Goal: Information Seeking & Learning: Learn about a topic

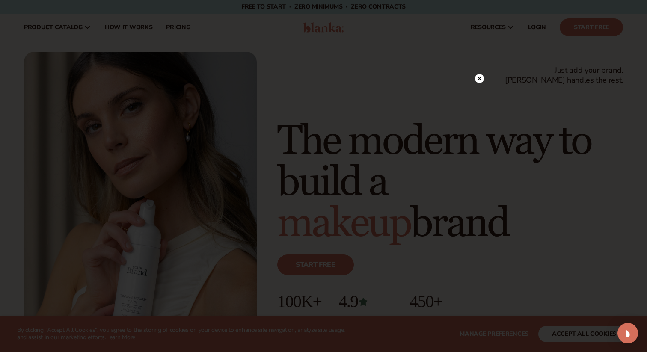
click at [480, 78] on icon at bounding box center [480, 79] width 4 height 4
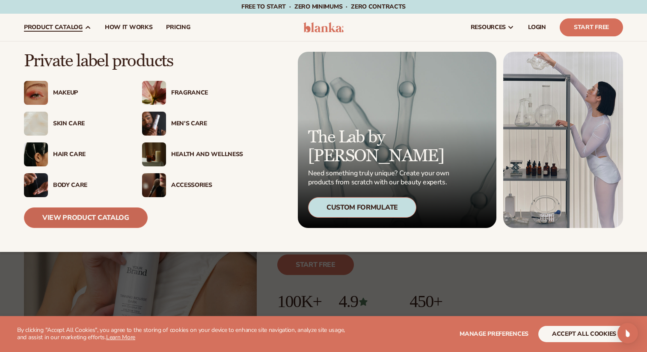
click at [62, 219] on link "View Product Catalog" at bounding box center [86, 218] width 124 height 21
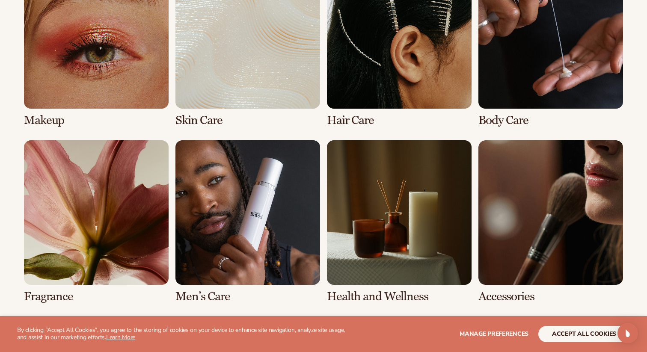
scroll to position [681, 0]
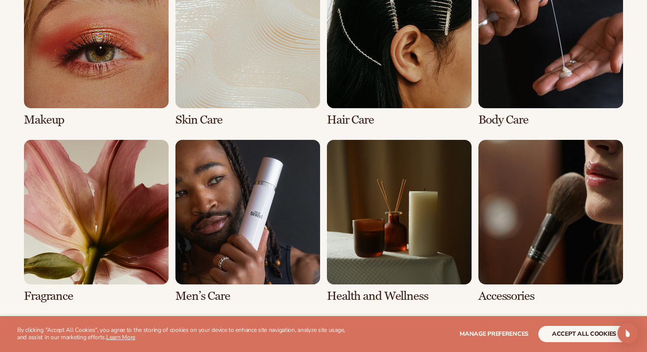
click at [386, 206] on link "7 / 8" at bounding box center [399, 221] width 145 height 163
click at [370, 296] on link "7 / 8" at bounding box center [399, 221] width 145 height 163
click at [376, 257] on link "7 / 8" at bounding box center [399, 221] width 145 height 163
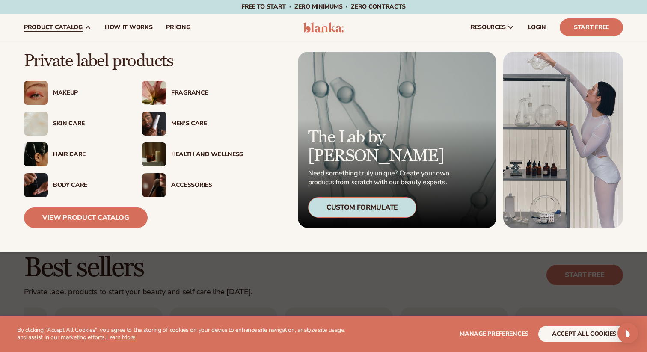
click at [165, 157] on img at bounding box center [154, 155] width 24 height 24
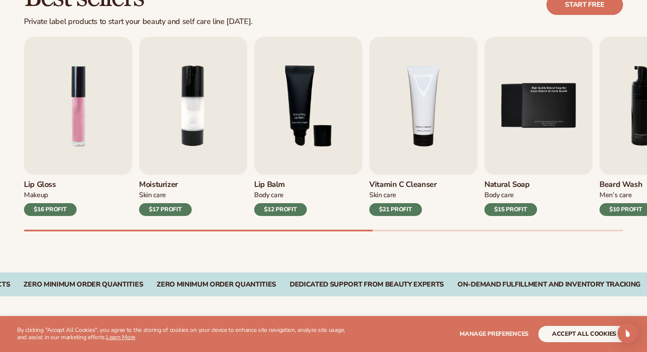
scroll to position [273, 0]
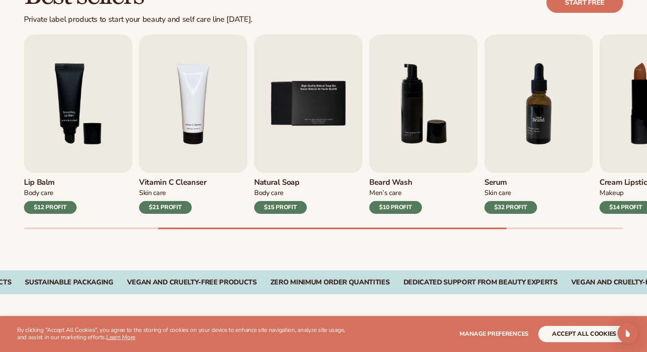
click at [544, 103] on img "7 / 9" at bounding box center [539, 104] width 108 height 138
click at [519, 195] on div "Skin Care" at bounding box center [511, 193] width 53 height 9
click at [494, 182] on h3 "Serum" at bounding box center [511, 182] width 53 height 9
click at [509, 210] on div "$32 PROFIT" at bounding box center [511, 207] width 53 height 13
click at [537, 119] on img "7 / 9" at bounding box center [539, 104] width 108 height 138
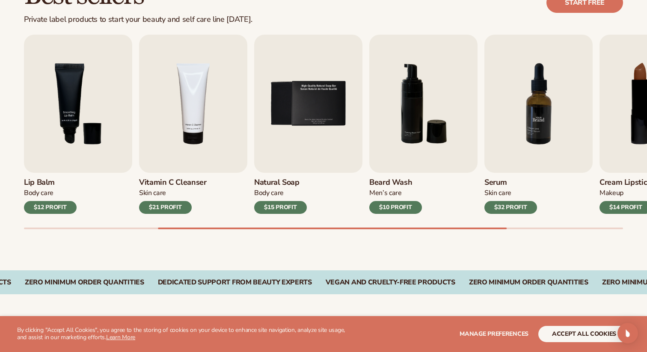
click at [537, 119] on img "7 / 9" at bounding box center [539, 104] width 108 height 138
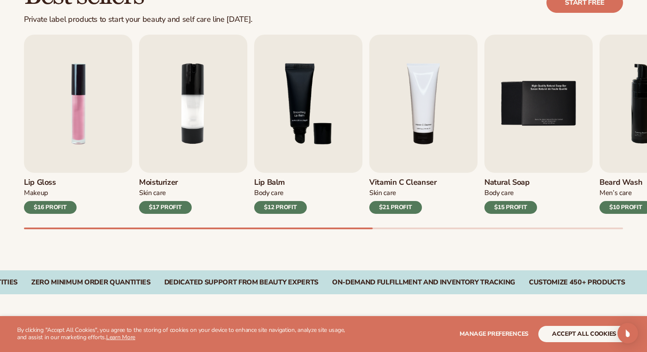
scroll to position [0, 0]
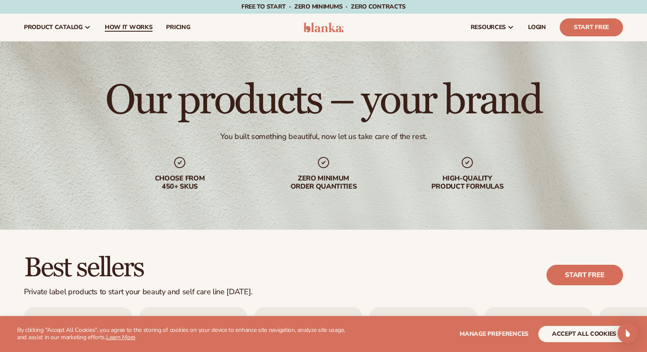
click at [131, 29] on span "How It Works" at bounding box center [129, 27] width 48 height 7
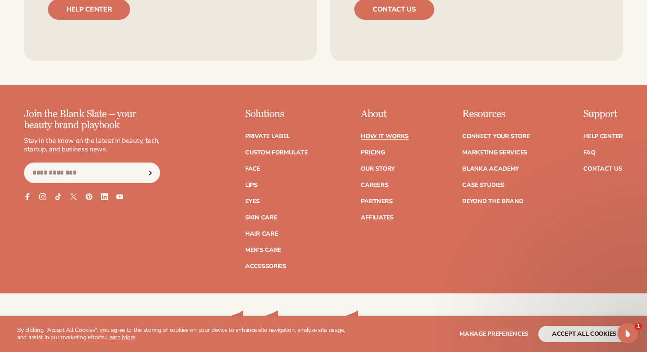
click at [381, 153] on link "Pricing" at bounding box center [373, 153] width 24 height 6
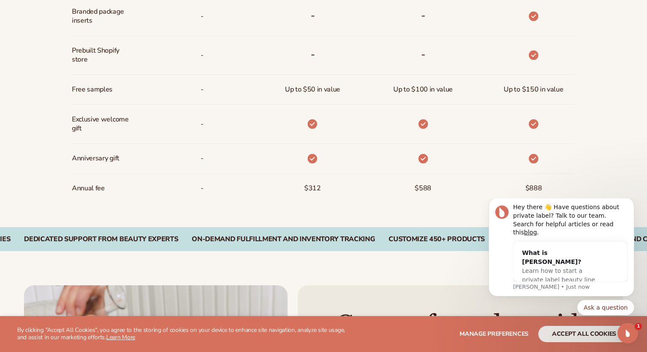
scroll to position [677, 0]
